Goal: Find specific page/section: Find specific page/section

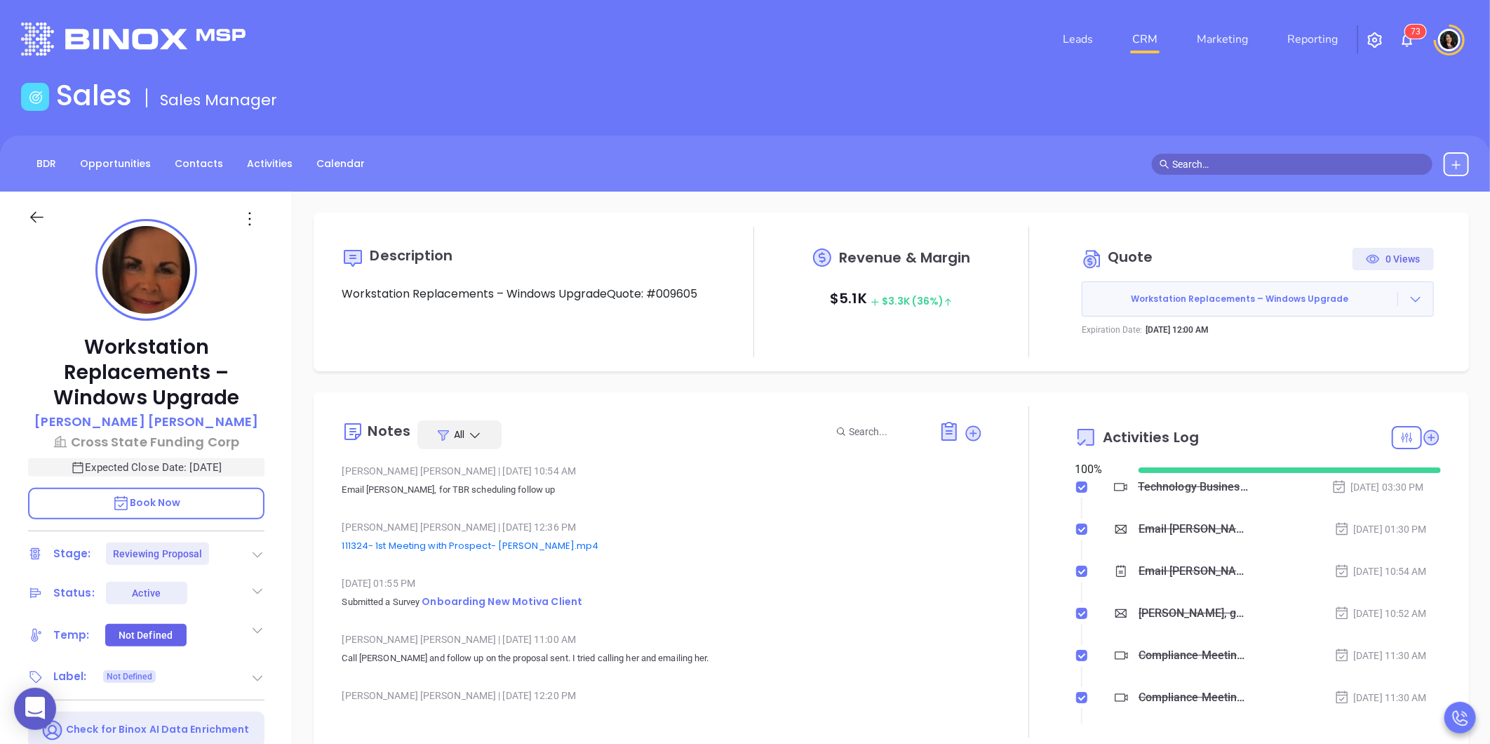
scroll to position [408, 0]
click at [1150, 34] on link "CRM" at bounding box center [1145, 39] width 36 height 28
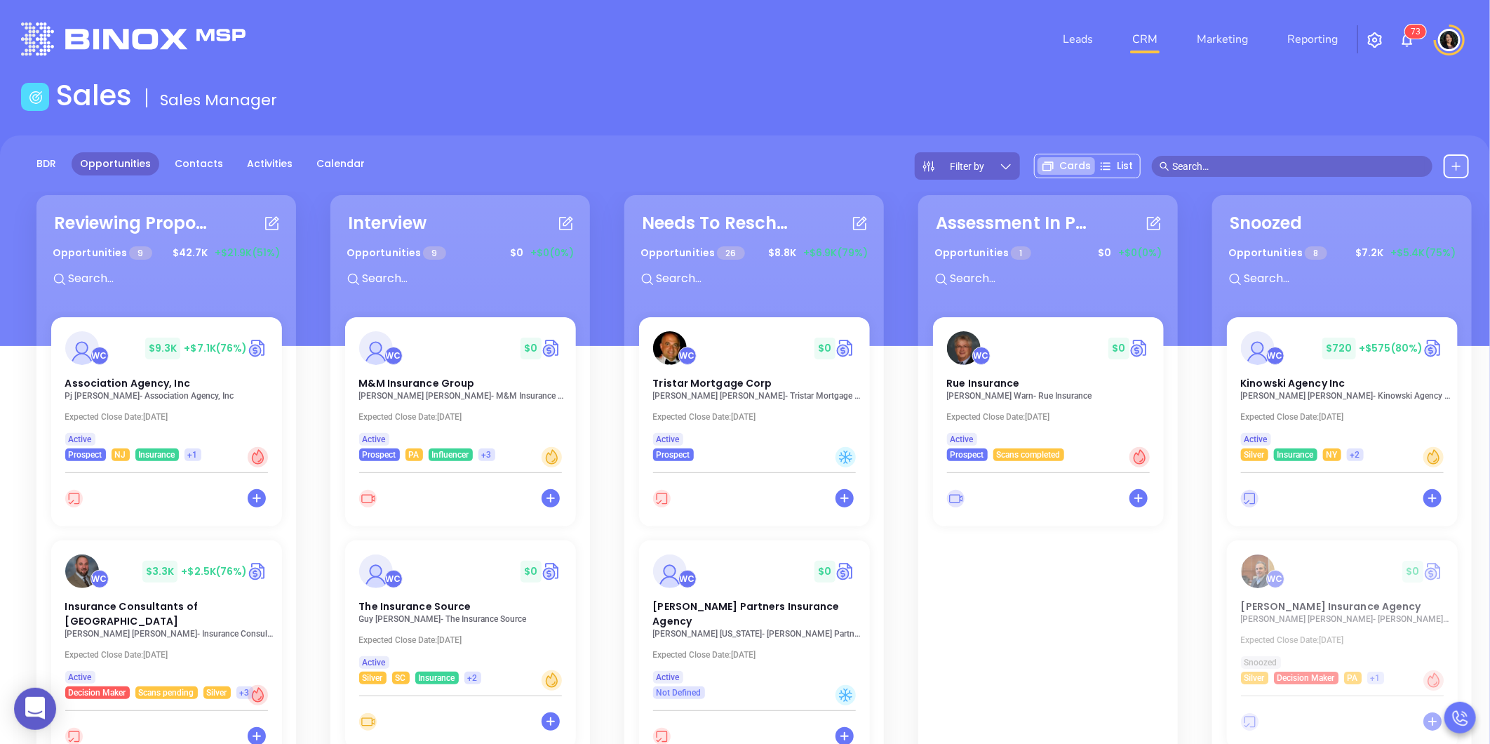
click at [896, 556] on div "Needs To Reschedule Opportunities 26 $ 8.8K +$6.9K (79%) WC $ 0 Tristar Mortgag…" at bounding box center [759, 555] width 277 height 729
